Goal: Task Accomplishment & Management: Use online tool/utility

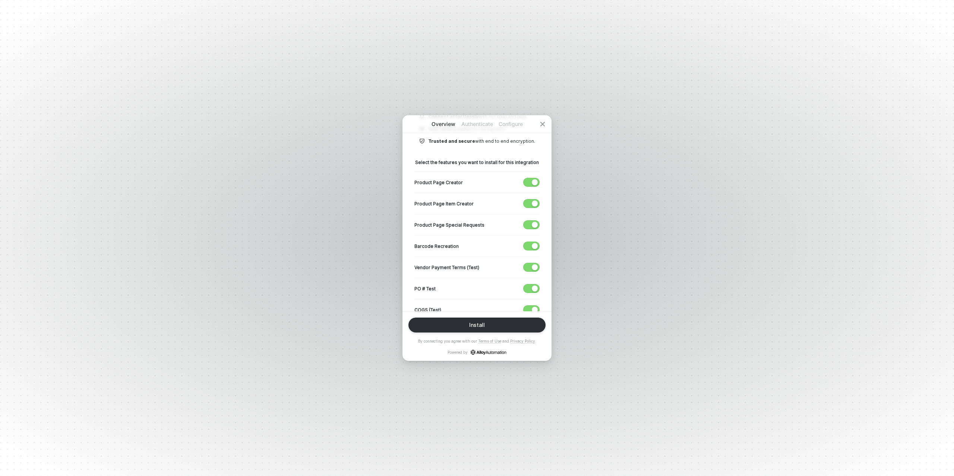
scroll to position [110, 0]
click at [533, 266] on div "button" at bounding box center [535, 267] width 6 height 6
click at [531, 288] on span "button" at bounding box center [529, 288] width 12 height 8
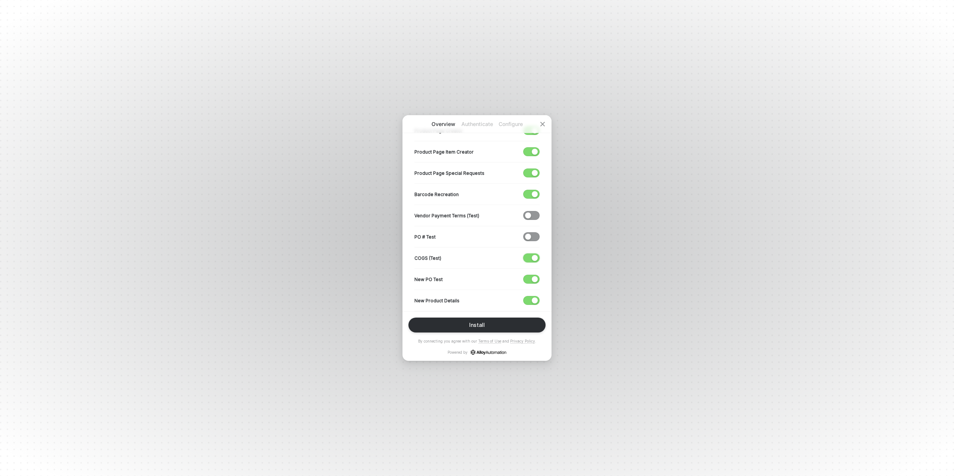
click at [532, 258] on div "button" at bounding box center [535, 258] width 6 height 6
drag, startPoint x: 529, startPoint y: 278, endPoint x: 526, endPoint y: 295, distance: 17.8
click at [529, 278] on span "button" at bounding box center [529, 279] width 12 height 8
click at [527, 298] on span "button" at bounding box center [529, 300] width 12 height 8
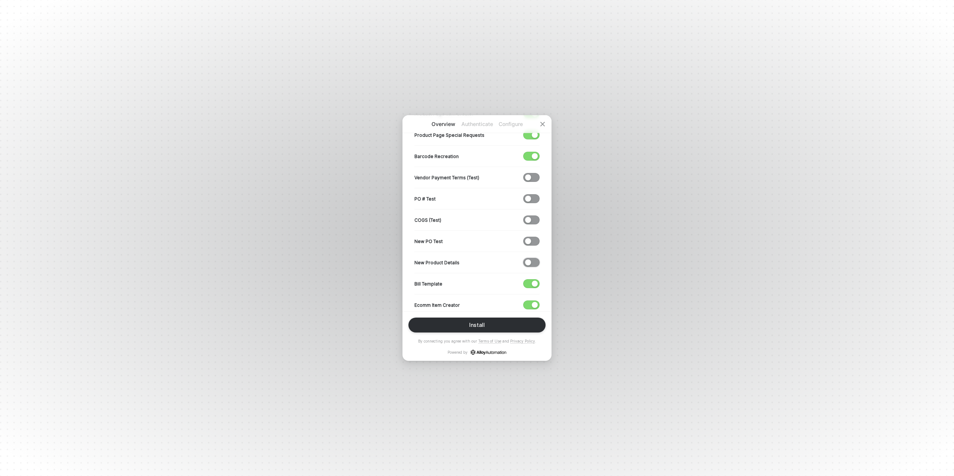
scroll to position [228, 0]
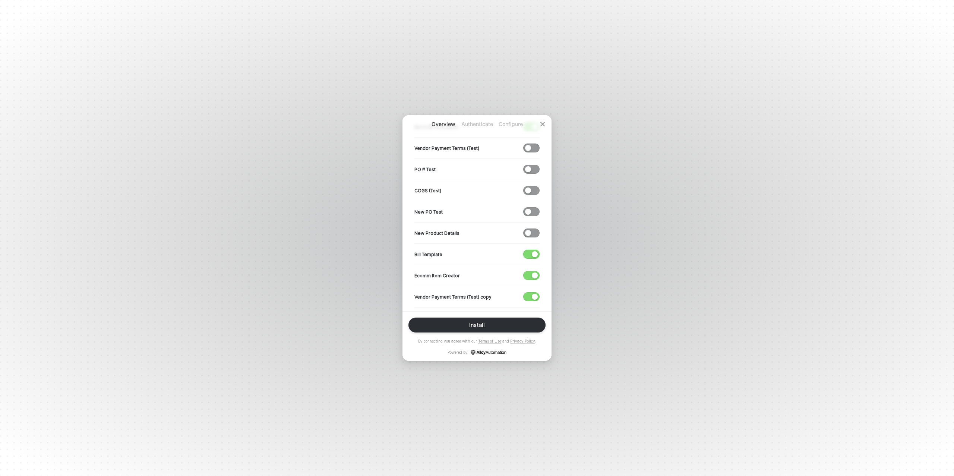
click at [529, 251] on span "button" at bounding box center [529, 254] width 12 height 8
click at [531, 274] on span "button" at bounding box center [529, 275] width 12 height 8
click at [525, 294] on span "button" at bounding box center [529, 296] width 12 height 8
click at [538, 255] on div "button" at bounding box center [535, 257] width 6 height 6
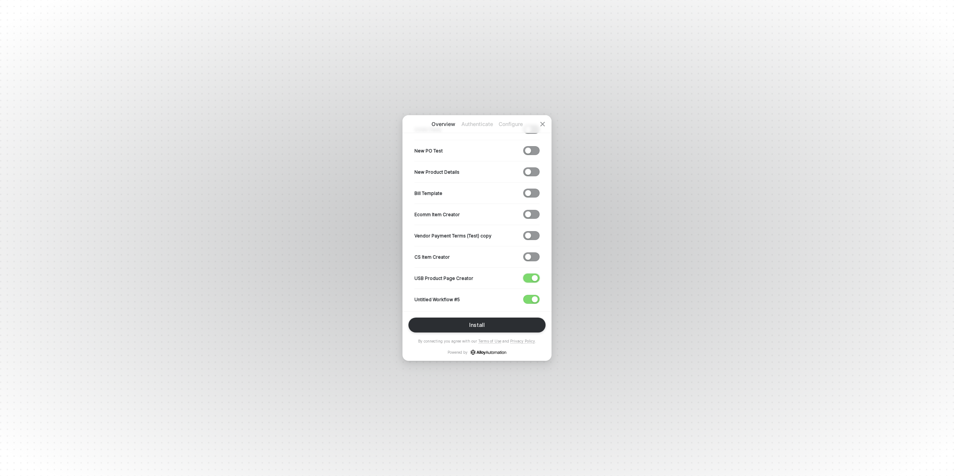
click at [535, 276] on div "button" at bounding box center [535, 278] width 6 height 6
click at [534, 298] on div "button" at bounding box center [535, 299] width 6 height 6
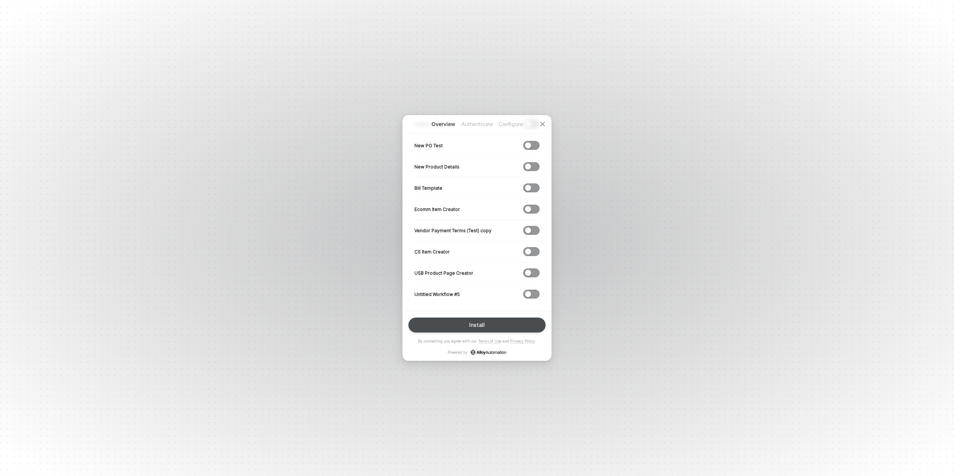
click at [470, 326] on div "Install" at bounding box center [477, 325] width 16 height 6
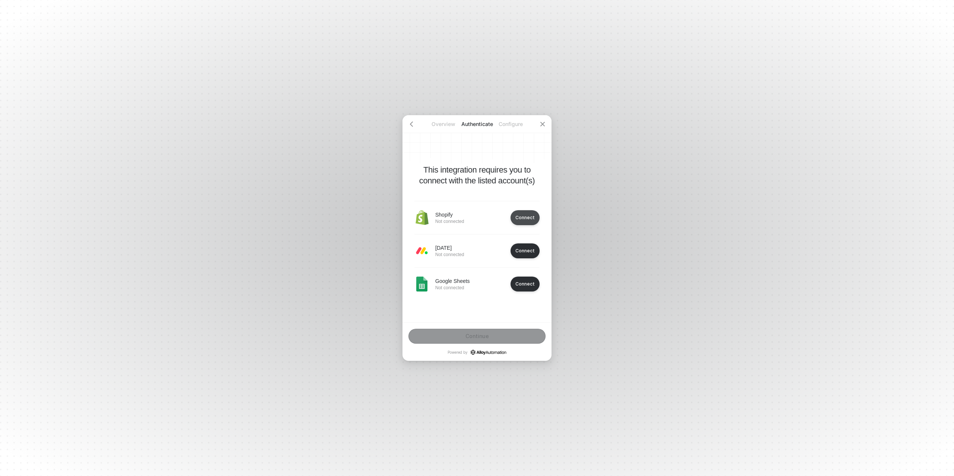
click at [520, 216] on div "Connect" at bounding box center [524, 218] width 19 height 6
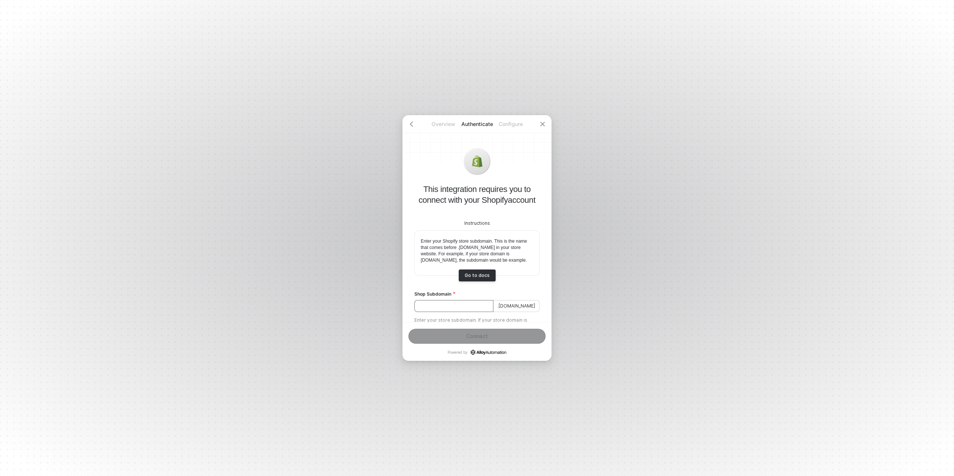
click at [447, 311] on input "Shop Subdomain" at bounding box center [453, 306] width 79 height 12
paste input "b164e0-70"
type input "b164e0-70"
click at [475, 333] on div "Connect" at bounding box center [477, 336] width 22 height 6
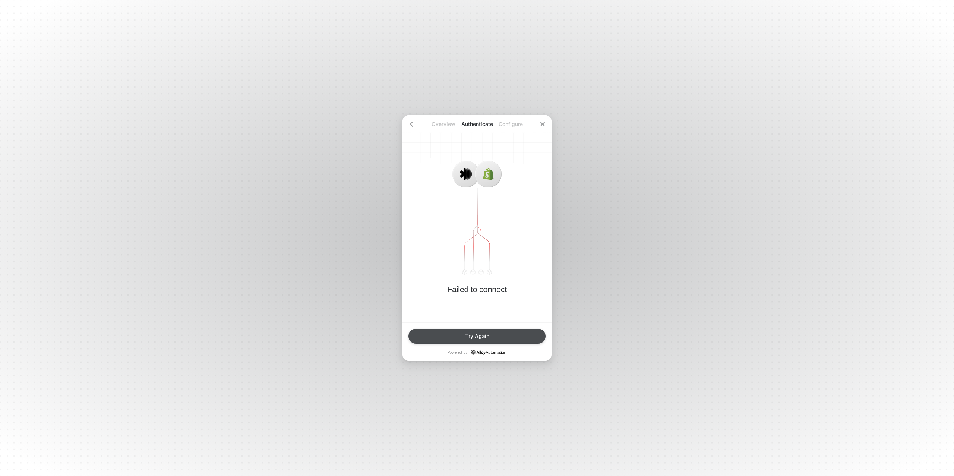
click at [472, 340] on button "Try Again" at bounding box center [476, 336] width 137 height 15
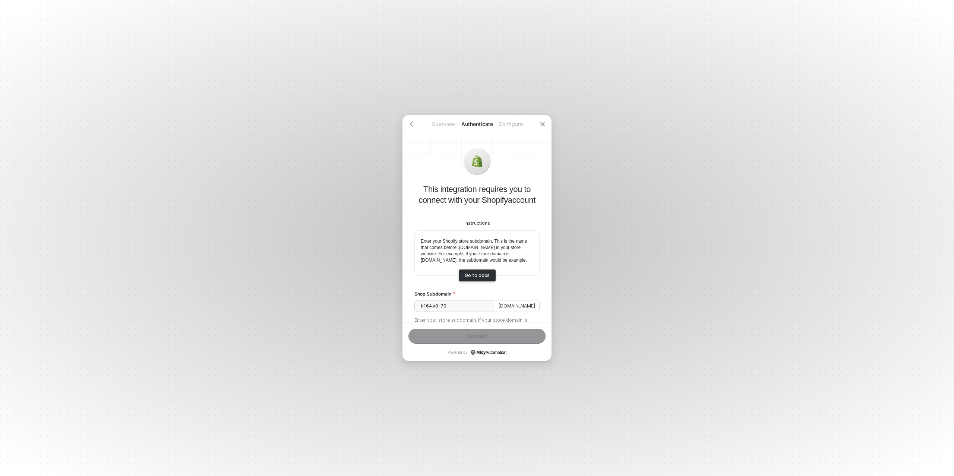
scroll to position [40, 0]
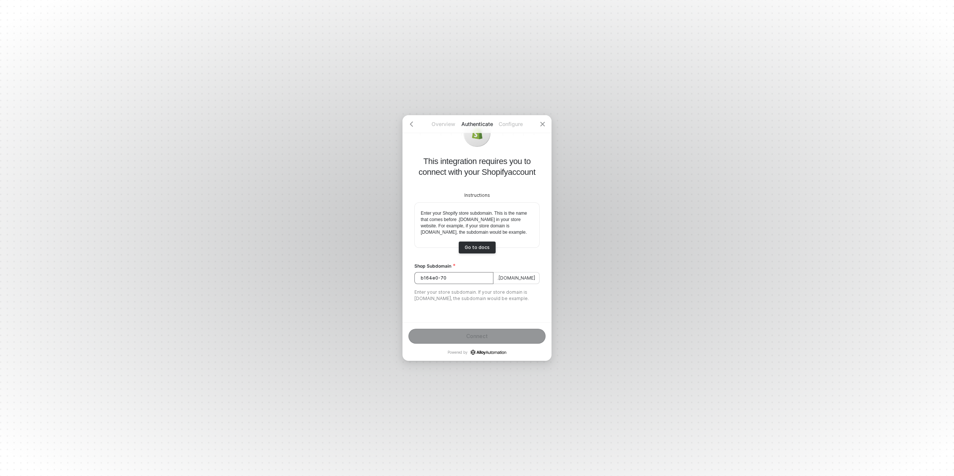
click at [446, 272] on input "b164e0-70" at bounding box center [453, 278] width 79 height 12
click at [468, 311] on div "This integration requires you to connect with your Shopify account Instructions…" at bounding box center [476, 218] width 149 height 207
click at [413, 126] on icon "icon-arrow-left" at bounding box center [411, 124] width 6 height 6
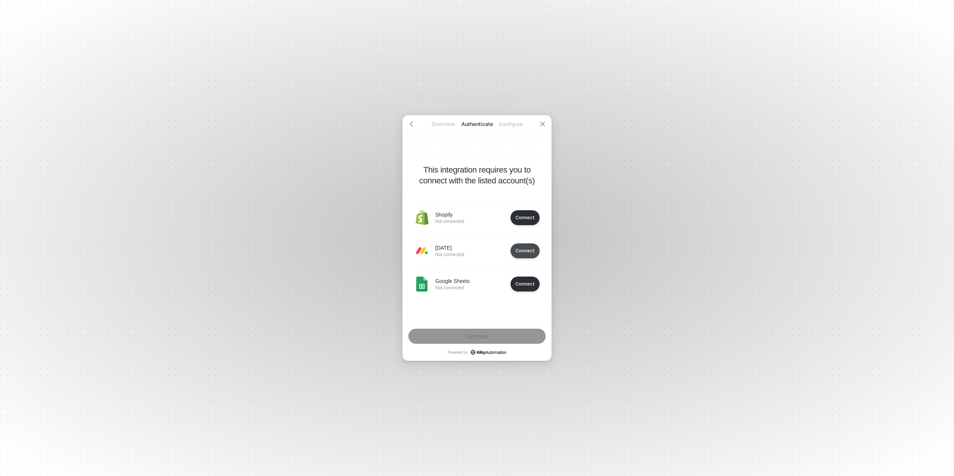
click at [524, 249] on div "Connect" at bounding box center [524, 251] width 19 height 6
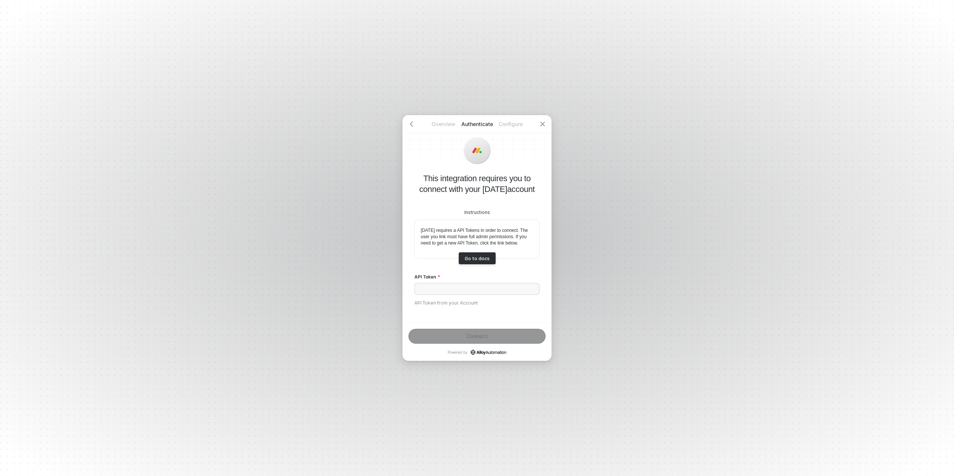
scroll to position [7, 0]
click at [412, 123] on icon "icon-arrow-left" at bounding box center [411, 124] width 6 height 6
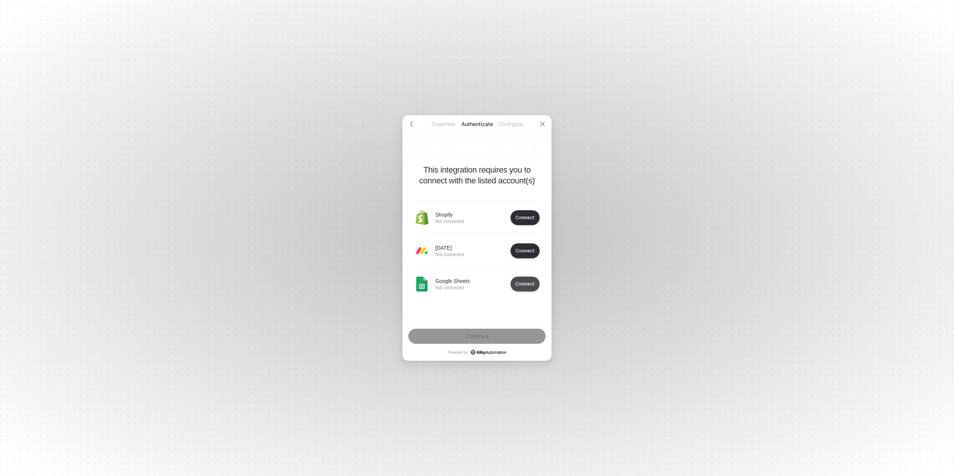
click at [519, 258] on button "Connect" at bounding box center [524, 250] width 29 height 15
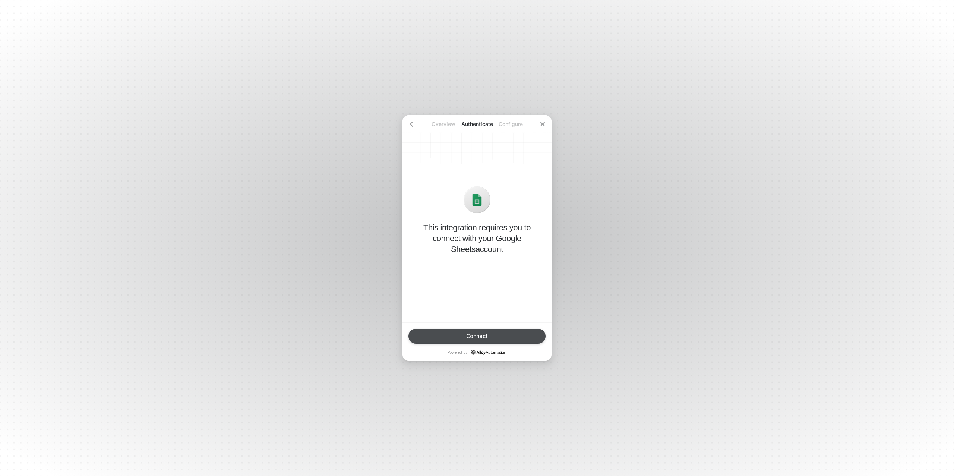
click at [488, 333] on button "Connect" at bounding box center [476, 336] width 137 height 15
